Goal: Transaction & Acquisition: Obtain resource

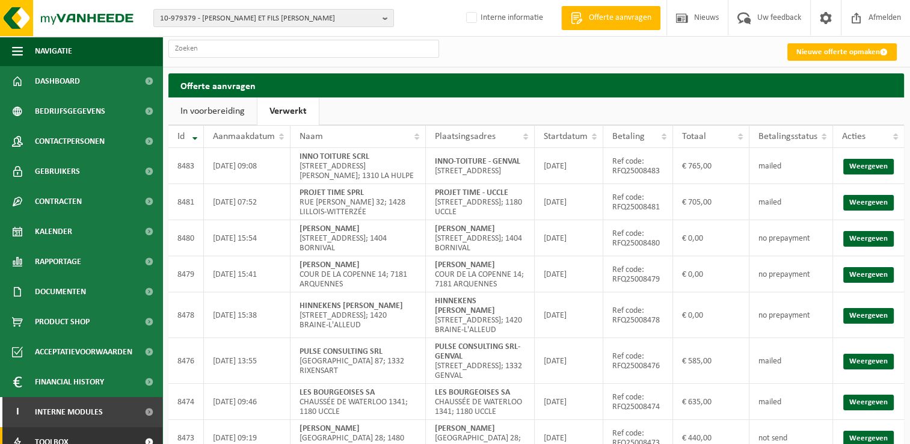
scroll to position [43, 0]
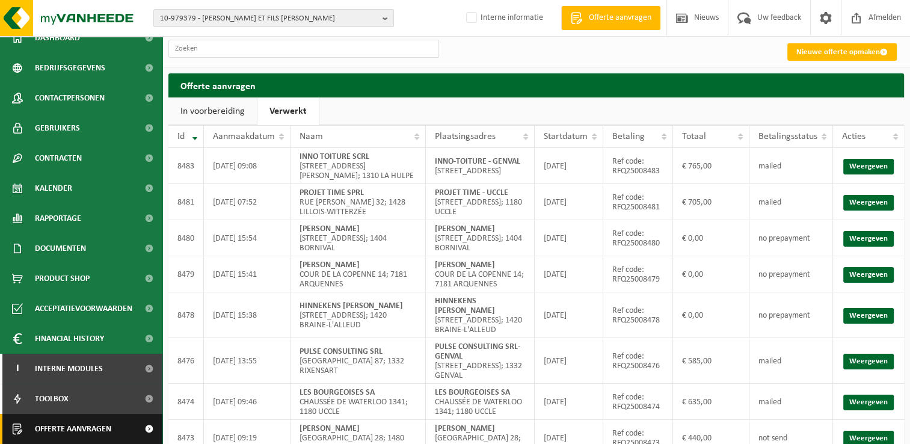
click at [135, 430] on span at bounding box center [148, 429] width 27 height 30
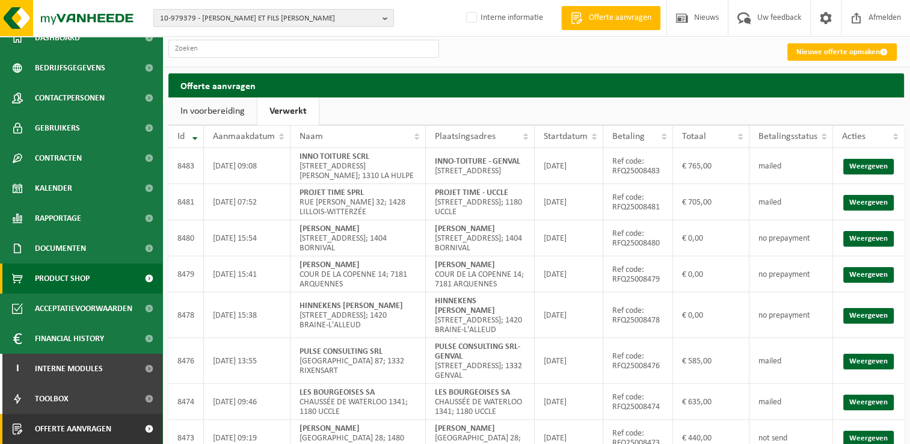
scroll to position [137, 0]
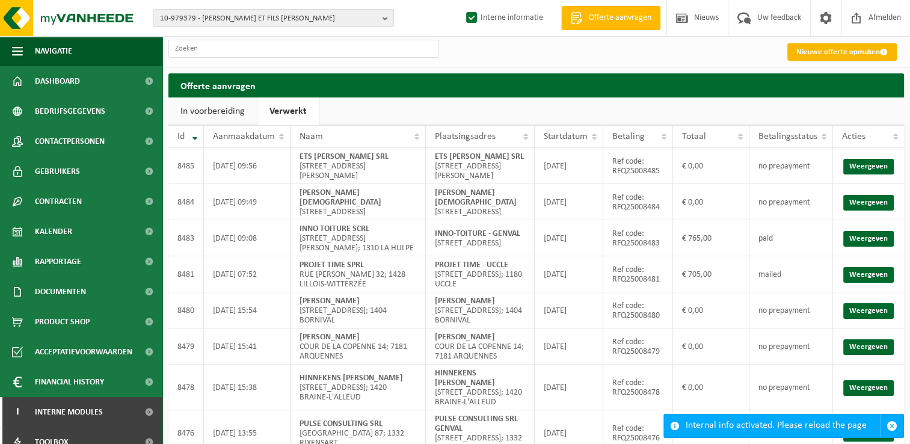
click at [826, 52] on link "Nieuwe offerte opmaken" at bounding box center [841, 51] width 109 height 17
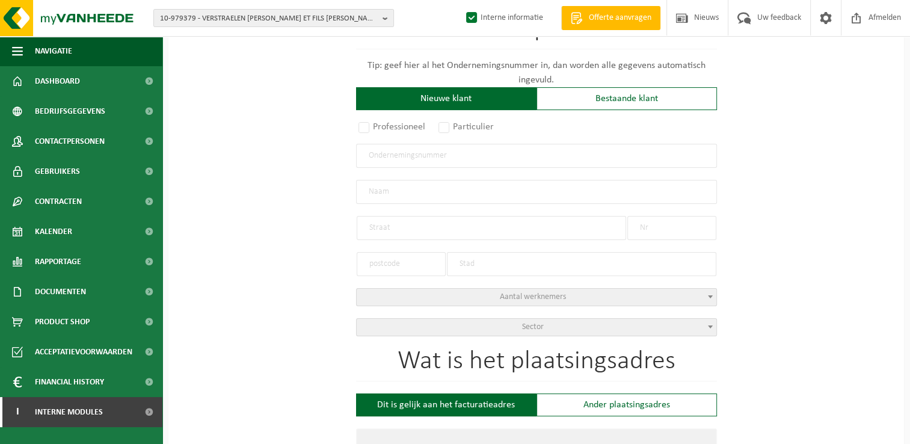
scroll to position [180, 0]
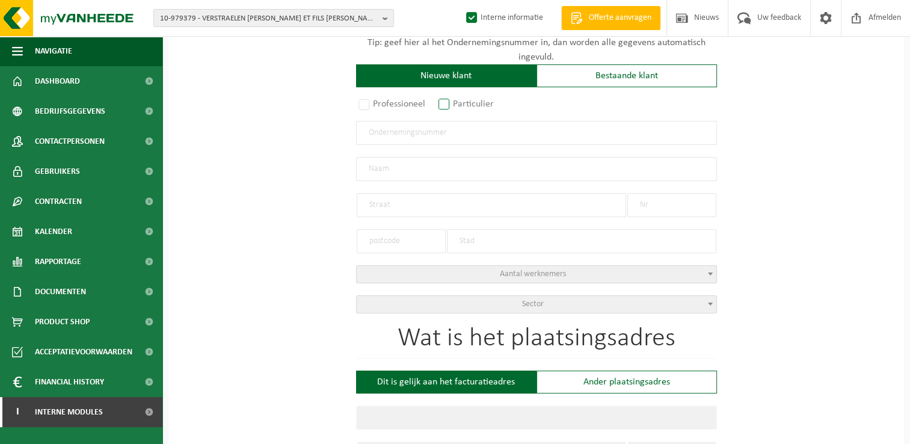
click at [449, 105] on label "Particulier" at bounding box center [466, 104] width 61 height 17
click at [456, 281] on input "Particulier" at bounding box center [460, 285] width 8 height 8
radio input "true"
select select "P"
select select "1707"
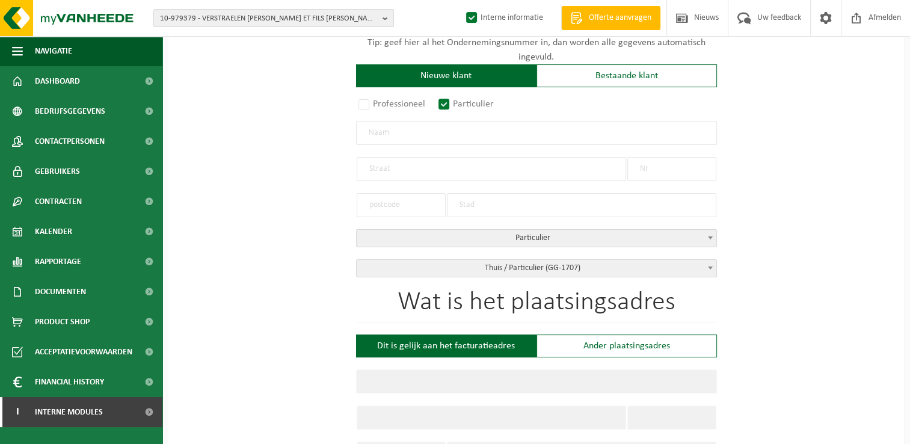
click at [429, 133] on input "text" at bounding box center [536, 133] width 361 height 24
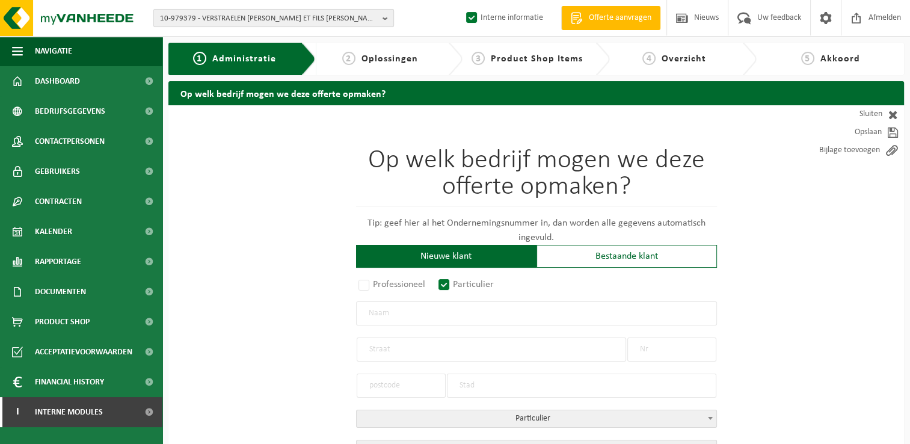
click at [256, 20] on span "10-979379 - VERSTRAELEN OLIVIER ET FILS SRL - SOMBREFFE" at bounding box center [269, 19] width 218 height 18
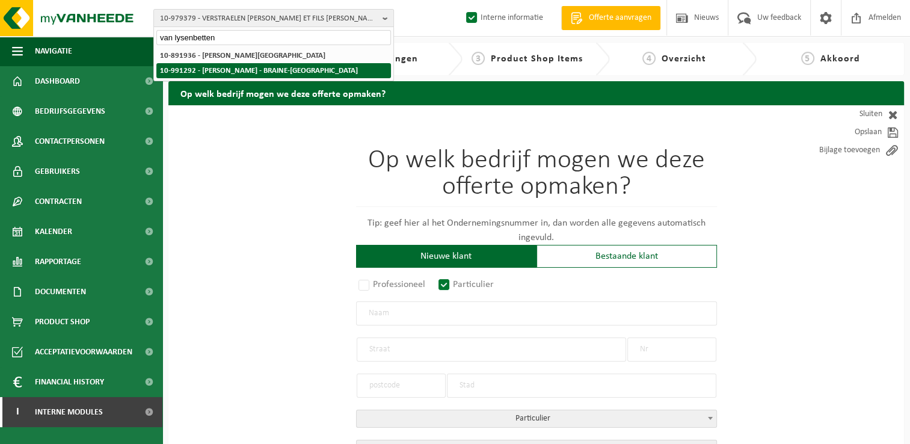
type input "van lysenbetten"
click at [271, 67] on strong "10-991292 - [PERSON_NAME] [PERSON_NAME] - [PERSON_NAME]-[GEOGRAPHIC_DATA]" at bounding box center [259, 71] width 198 height 8
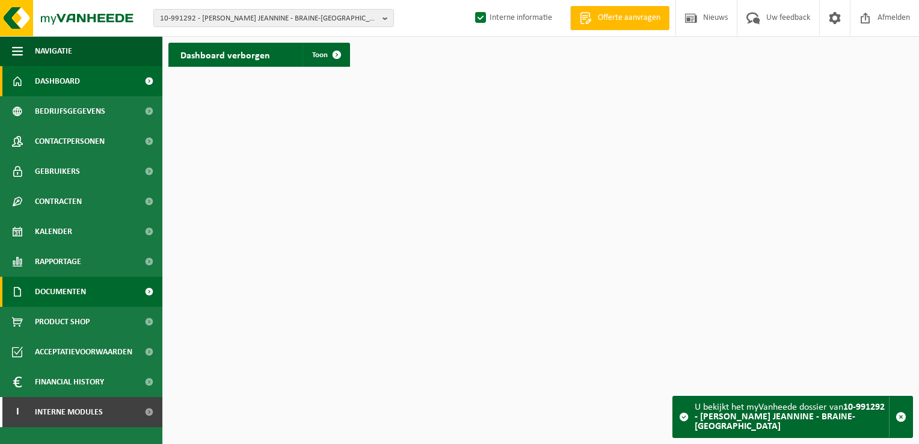
click at [102, 288] on link "Documenten" at bounding box center [81, 292] width 162 height 30
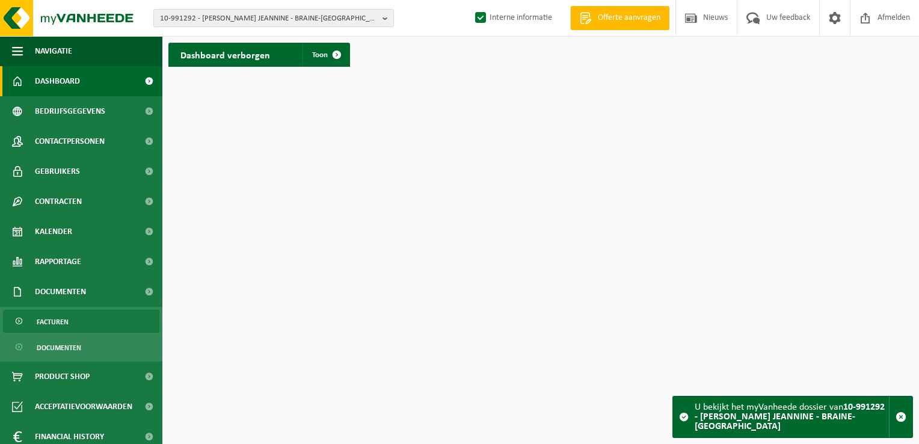
click at [81, 324] on link "Facturen" at bounding box center [81, 321] width 156 height 23
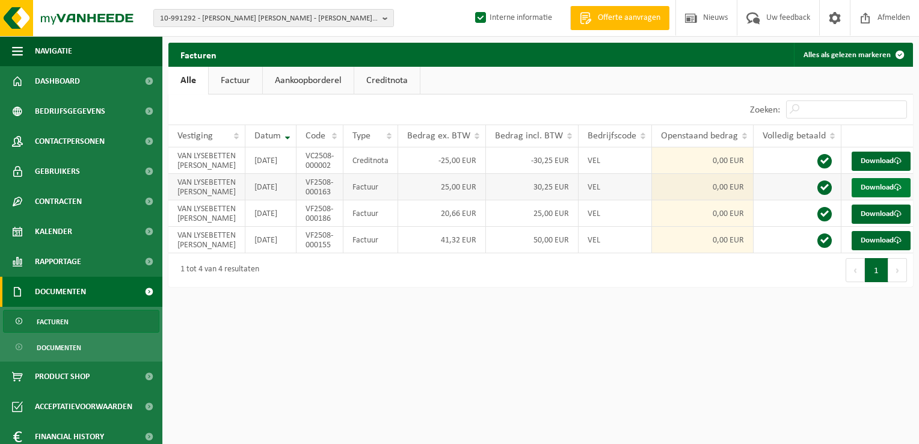
click at [880, 195] on link "Download" at bounding box center [880, 187] width 59 height 19
click at [868, 161] on link "Download" at bounding box center [880, 161] width 59 height 19
click at [867, 197] on link "Download" at bounding box center [880, 187] width 59 height 19
click at [96, 138] on span "Contactpersonen" at bounding box center [70, 141] width 70 height 30
